Goal: Check status: Check status

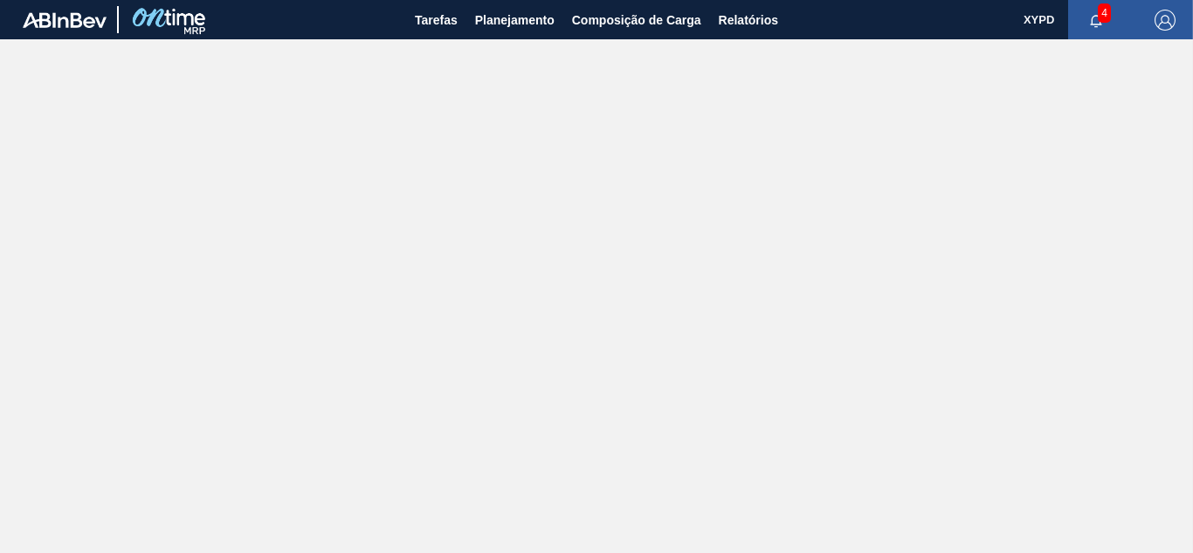
click at [1102, 21] on span "4" at bounding box center [1103, 12] width 13 height 19
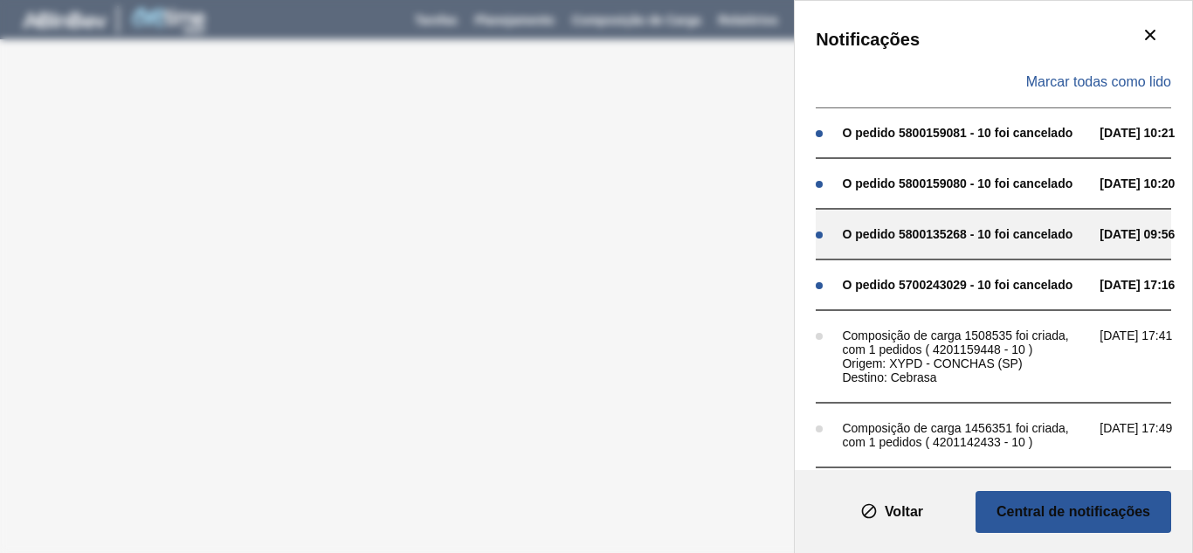
click at [892, 230] on div "O pedido 5800135268 - 10 foi cancelado" at bounding box center [966, 234] width 249 height 14
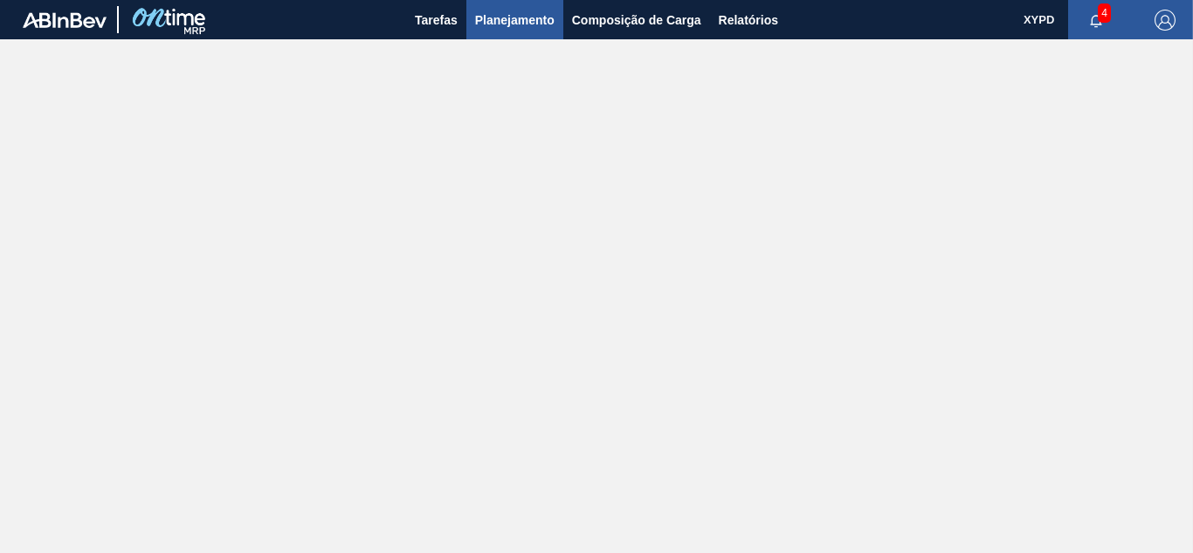
click at [516, 23] on span "Planejamento" at bounding box center [514, 20] width 79 height 21
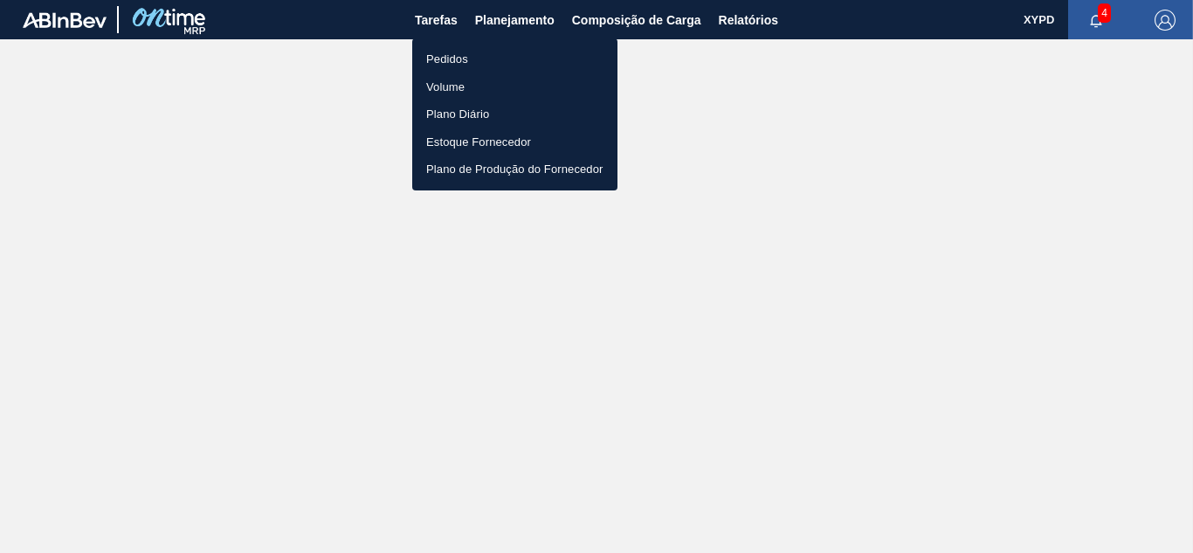
click at [454, 58] on li "Pedidos" at bounding box center [514, 59] width 205 height 28
